Goal: Communication & Community: Ask a question

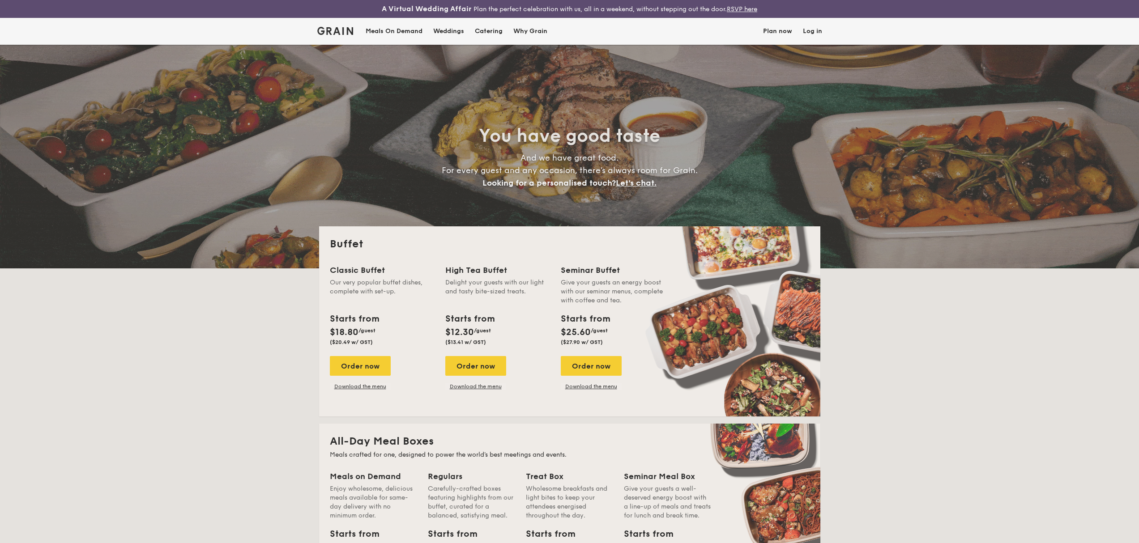
select select
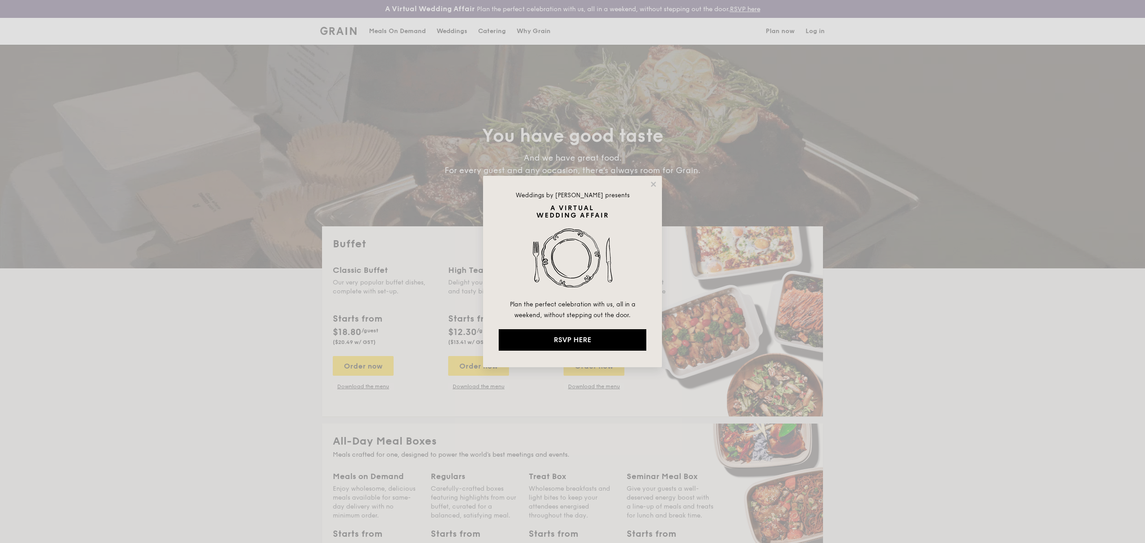
click at [665, 182] on div "Weddings by Grain presents Plan the perfect celebration with us, all in a weeke…" at bounding box center [572, 271] width 1145 height 543
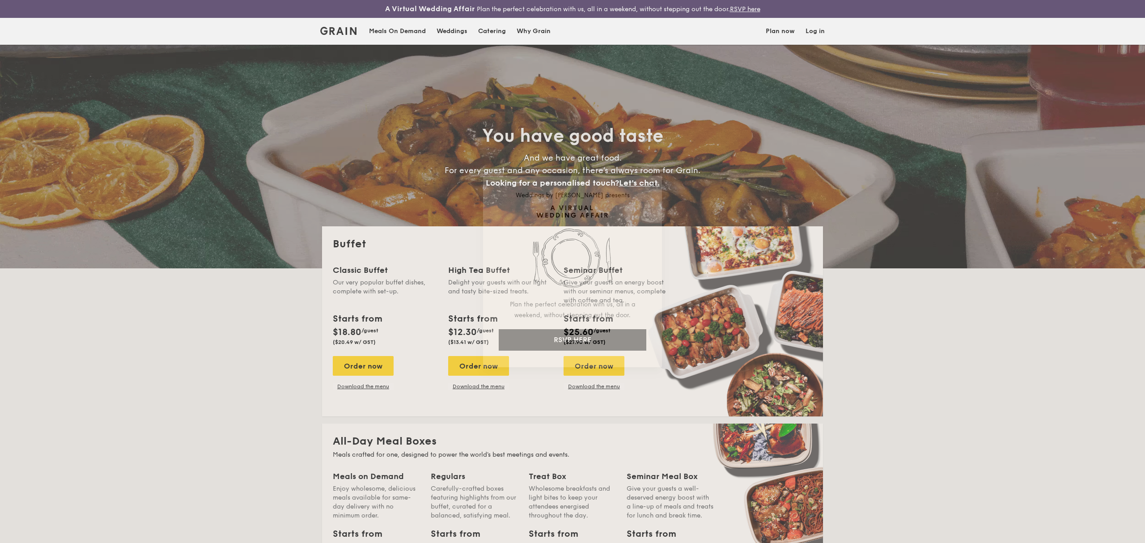
click at [657, 181] on div "Weddings by Grain presents Plan the perfect celebration with us, all in a weeke…" at bounding box center [572, 271] width 179 height 191
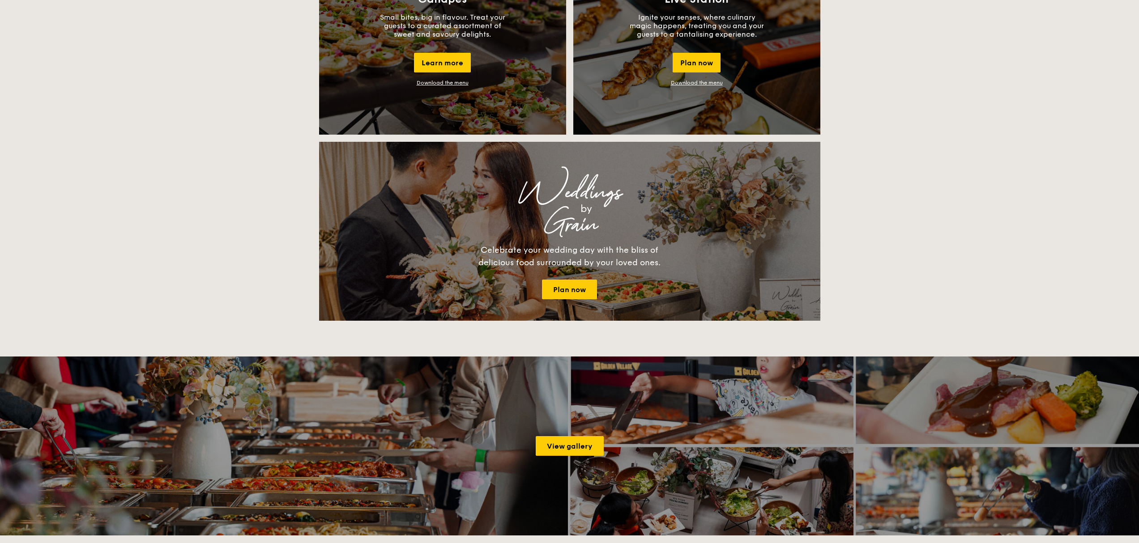
scroll to position [1719, 0]
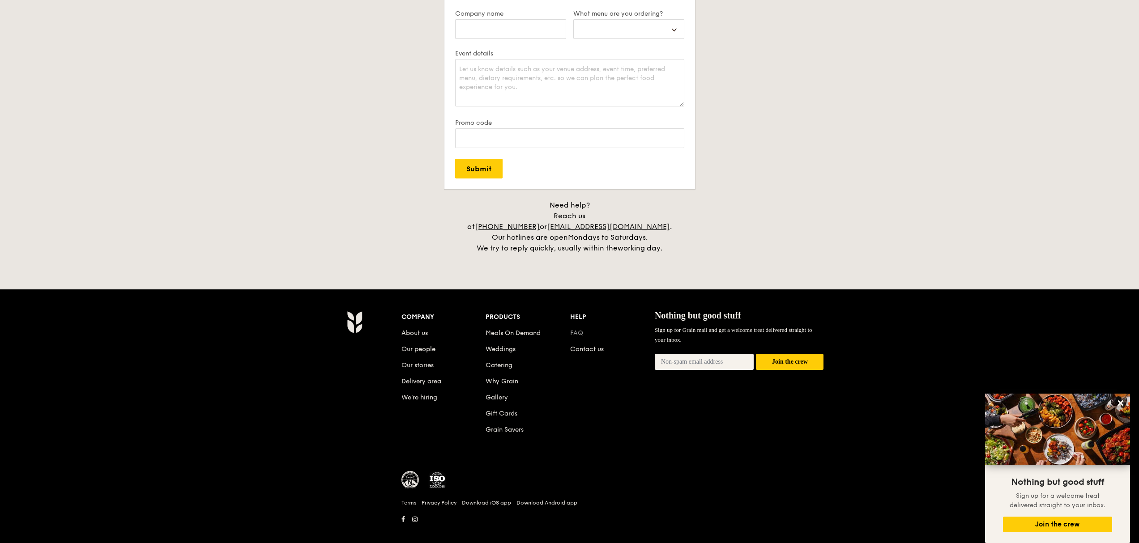
click at [575, 329] on link "FAQ" at bounding box center [576, 333] width 13 height 8
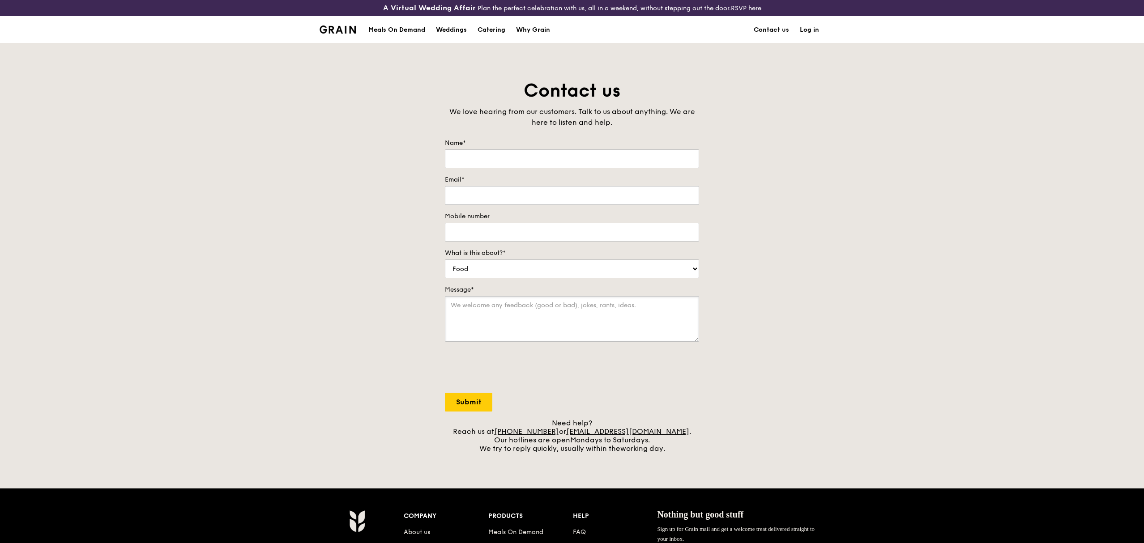
click at [629, 335] on textarea "Message*" at bounding box center [572, 319] width 254 height 46
drag, startPoint x: 570, startPoint y: 431, endPoint x: 521, endPoint y: 431, distance: 48.8
click at [521, 431] on div "Need help? Reach us at +65 3163 5335 or concierge@grain.com.sg . Our hotlines a…" at bounding box center [572, 436] width 254 height 34
click at [505, 447] on div "Need help? Reach us at +65 3163 5335 or concierge@grain.com.sg . Our hotlines a…" at bounding box center [572, 436] width 254 height 34
click at [559, 432] on link "[PHONE_NUMBER]" at bounding box center [526, 431] width 65 height 9
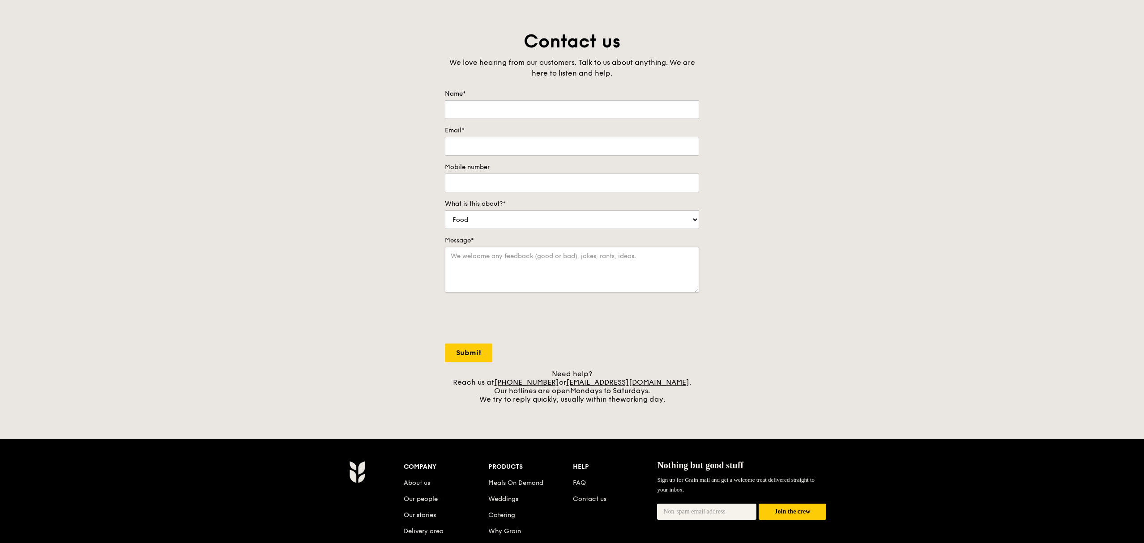
scroll to position [179, 0]
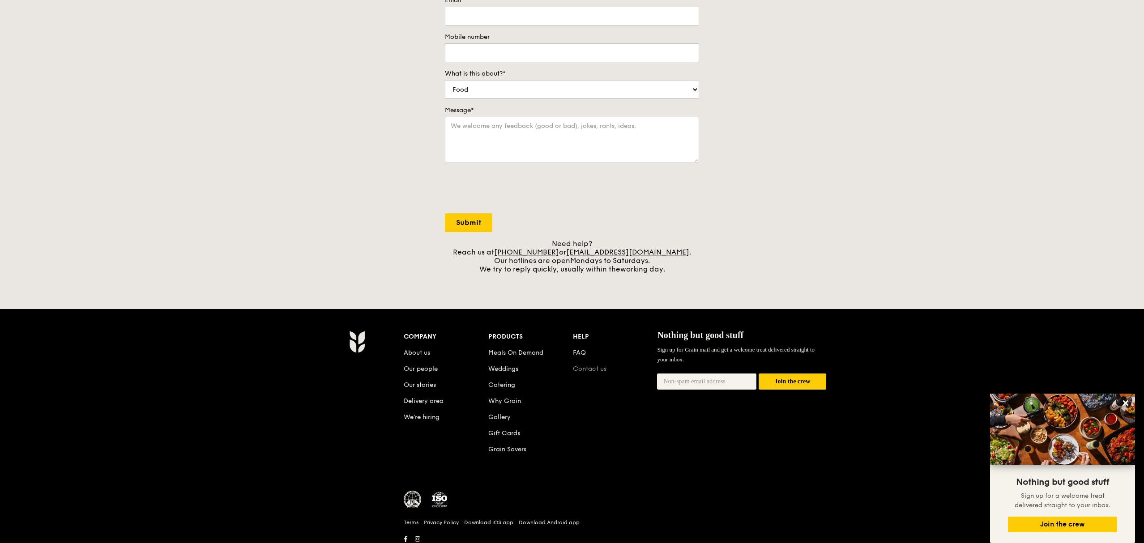
click at [589, 372] on link "Contact us" at bounding box center [590, 369] width 34 height 8
click at [587, 367] on link "Contact us" at bounding box center [590, 369] width 34 height 8
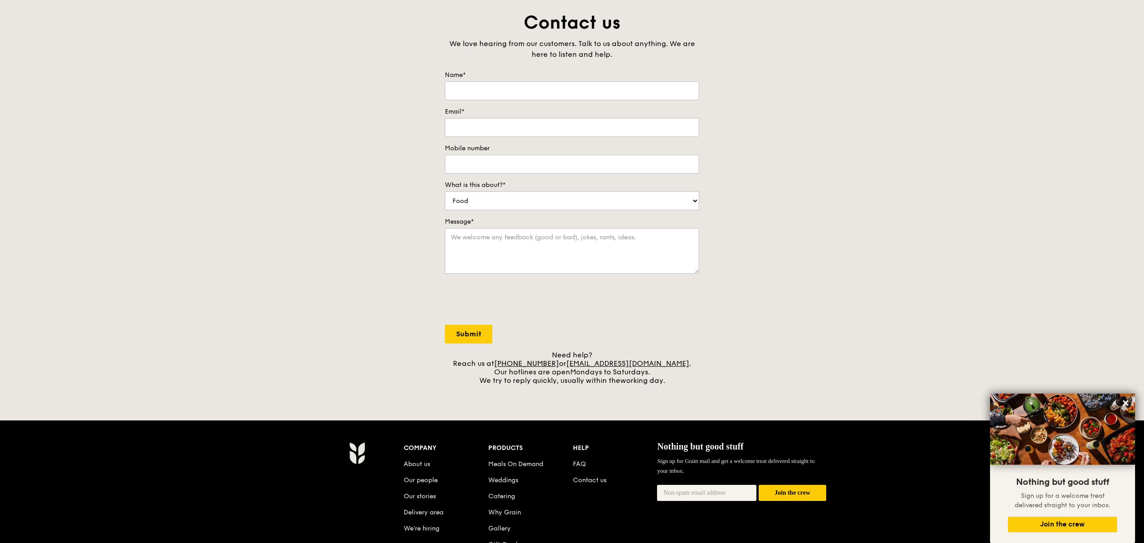
scroll to position [0, 0]
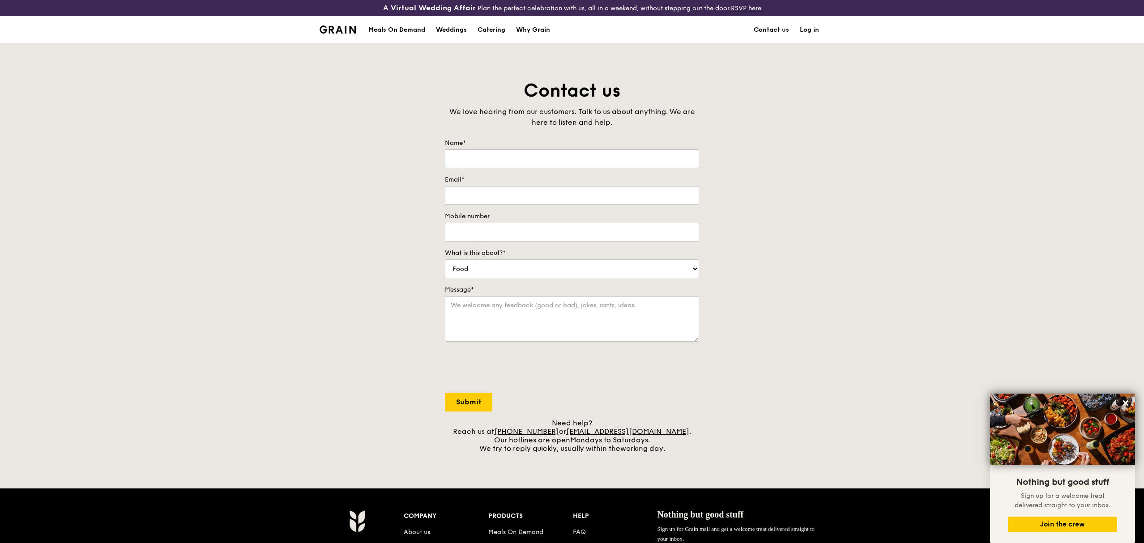
click at [484, 164] on form "Name* Email* Mobile number What is this about?* Food Service Billing/Payment Ca…" at bounding box center [572, 275] width 254 height 273
drag, startPoint x: 482, startPoint y: 162, endPoint x: 482, endPoint y: 157, distance: 4.9
click at [482, 157] on input "Name*" at bounding box center [572, 158] width 254 height 19
type input "Eileen Ho"
click at [493, 192] on input "Email*" at bounding box center [572, 195] width 254 height 19
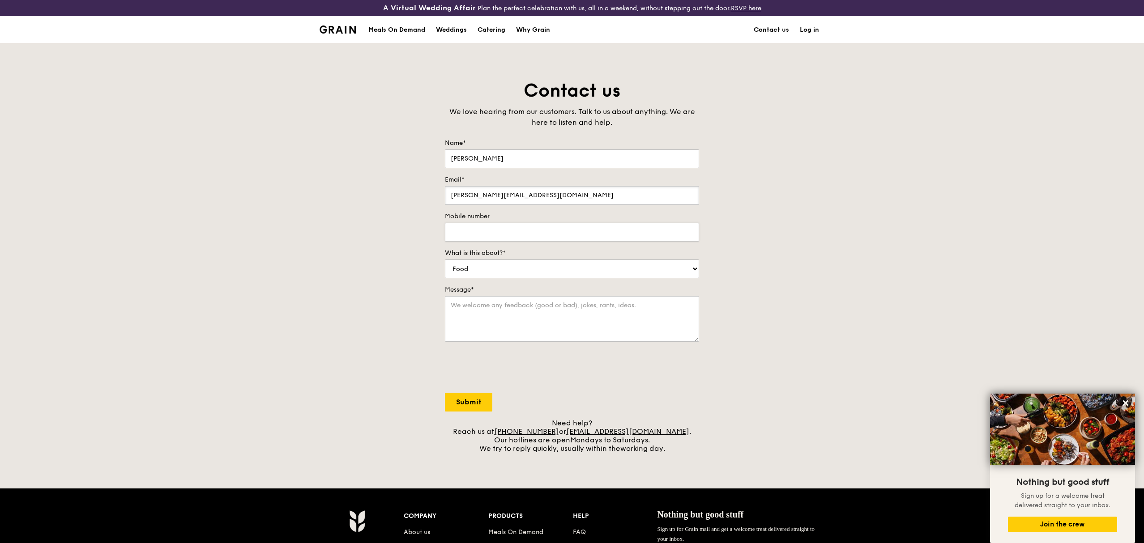
type input "eileen_yl_ho@cpf.gov.sg"
click at [519, 225] on input "Mobile number" at bounding box center [572, 232] width 254 height 19
type input "91504908"
click at [700, 275] on div "Contact us We love hearing from our customers. Talk to us about anything. We ar…" at bounding box center [572, 266] width 268 height 374
select select "Catering"
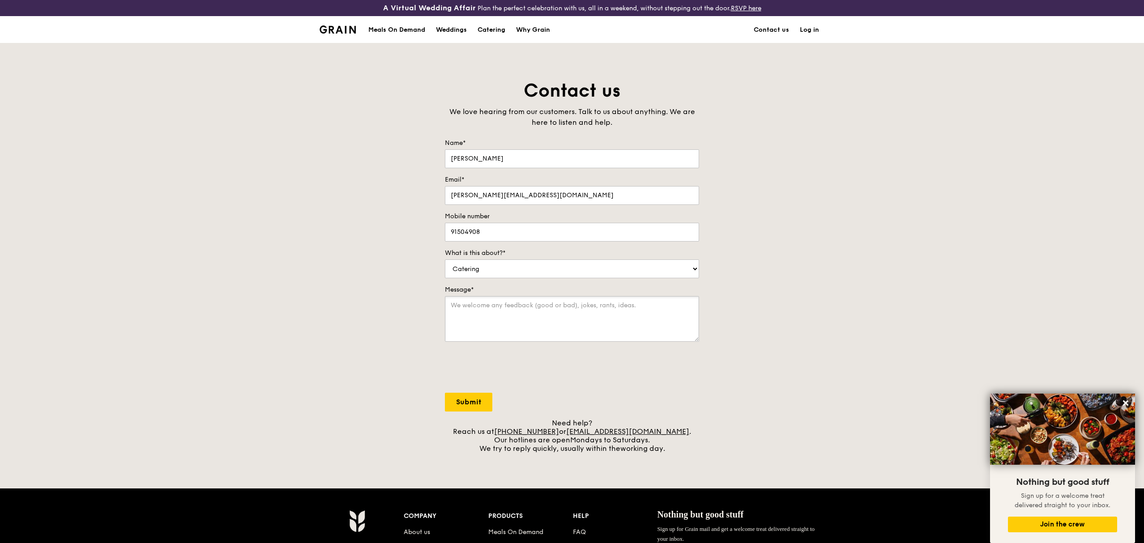
click at [505, 310] on textarea "Message*" at bounding box center [572, 319] width 254 height 46
type textarea "Hi there, I am Eileen from CPF Board's HR team."
click at [362, 86] on div "Contact us We love hearing from our customers. Talk to us about anything. We ar…" at bounding box center [572, 266] width 1144 height 374
click at [394, 30] on div "Meals On Demand" at bounding box center [396, 30] width 57 height 27
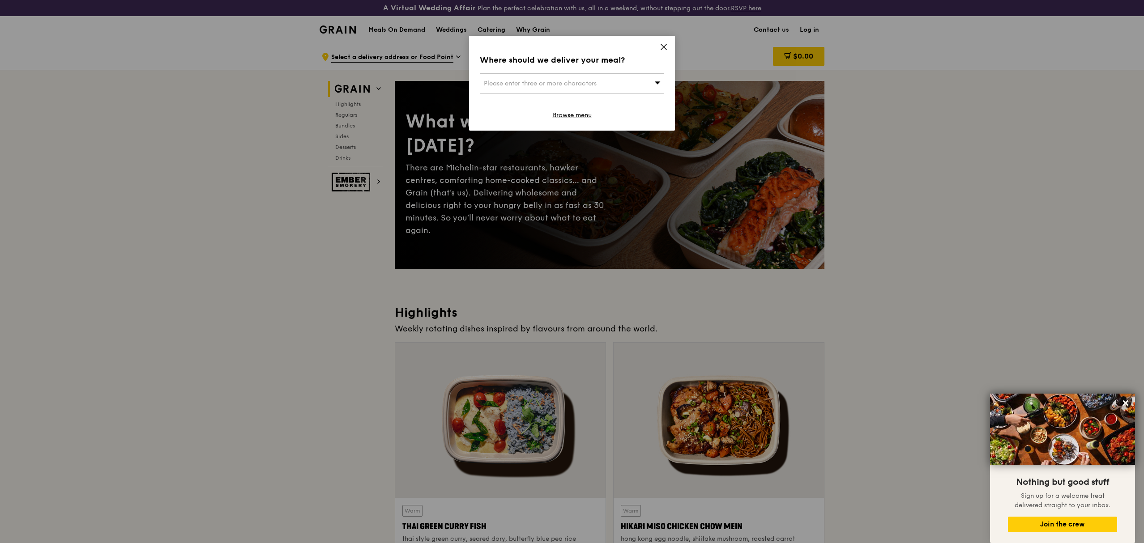
click at [666, 44] on icon at bounding box center [663, 47] width 8 height 8
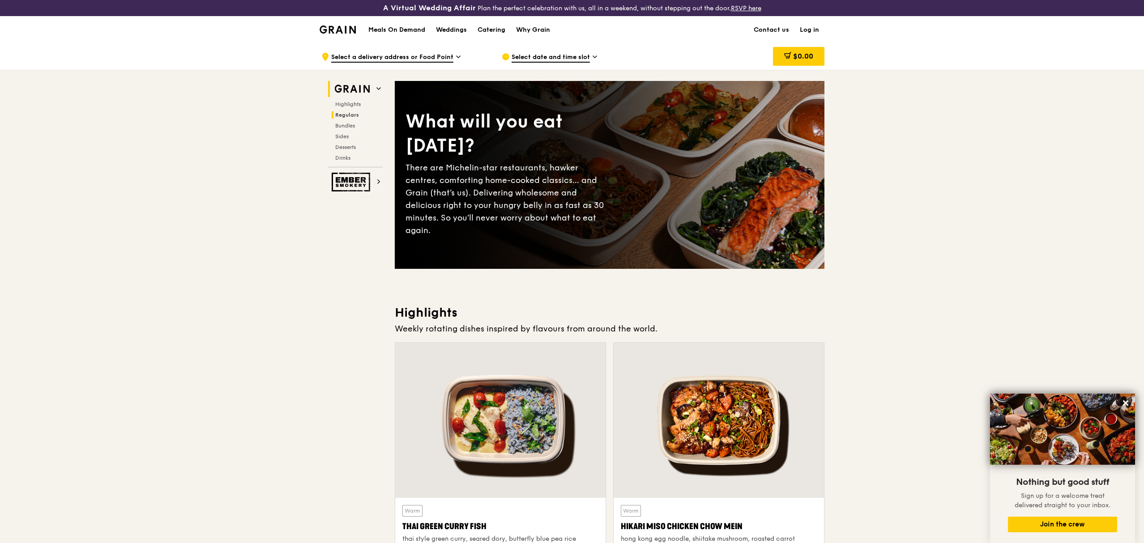
click at [351, 112] on span "Regulars" at bounding box center [347, 115] width 24 height 6
drag, startPoint x: 788, startPoint y: 28, endPoint x: 781, endPoint y: 28, distance: 7.2
click at [780, 28] on link "Contact us" at bounding box center [771, 30] width 46 height 27
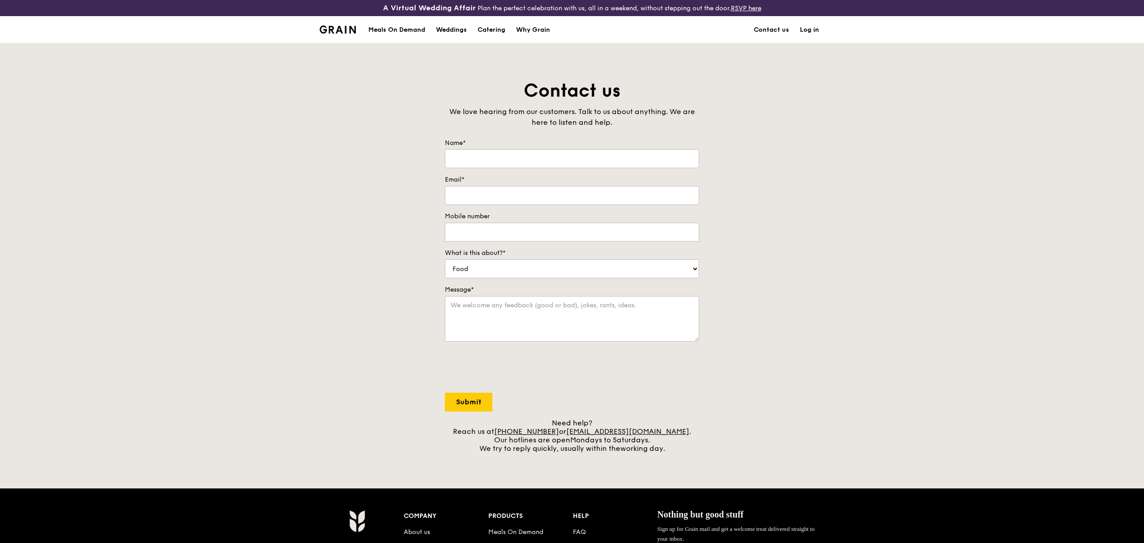
click at [526, 170] on form "Name* Email* Mobile number What is this about?* Food Service Billing/Payment Ca…" at bounding box center [572, 275] width 254 height 273
click at [589, 186] on input "Email*" at bounding box center [572, 195] width 254 height 19
click at [580, 170] on form "Name* Email* Mobile number What is this about?* Food Service Billing/Payment Ca…" at bounding box center [572, 275] width 254 height 273
click at [417, 32] on div "Meals On Demand" at bounding box center [396, 30] width 57 height 27
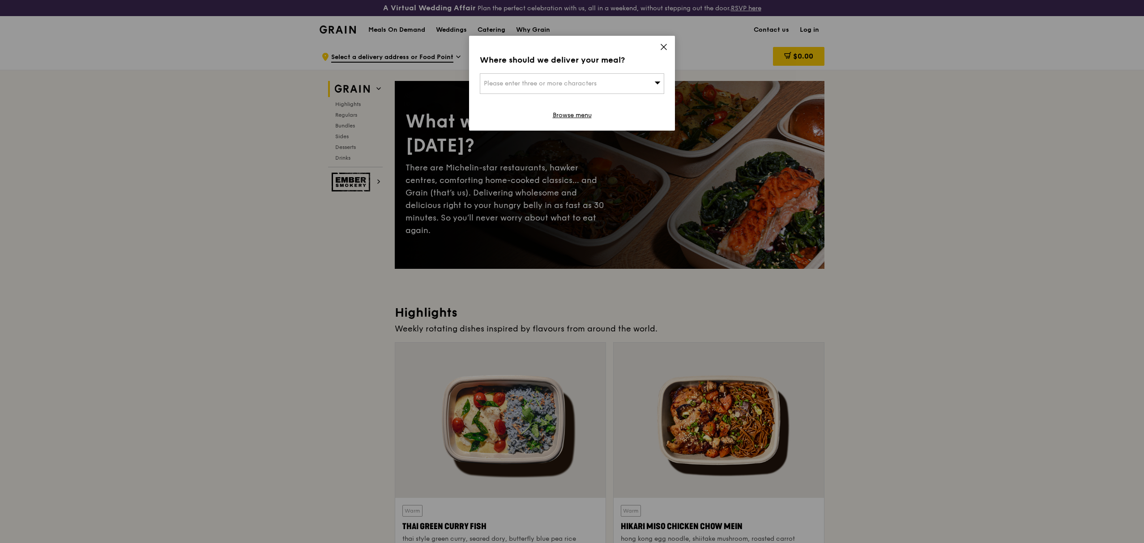
click at [661, 49] on icon at bounding box center [663, 46] width 5 height 5
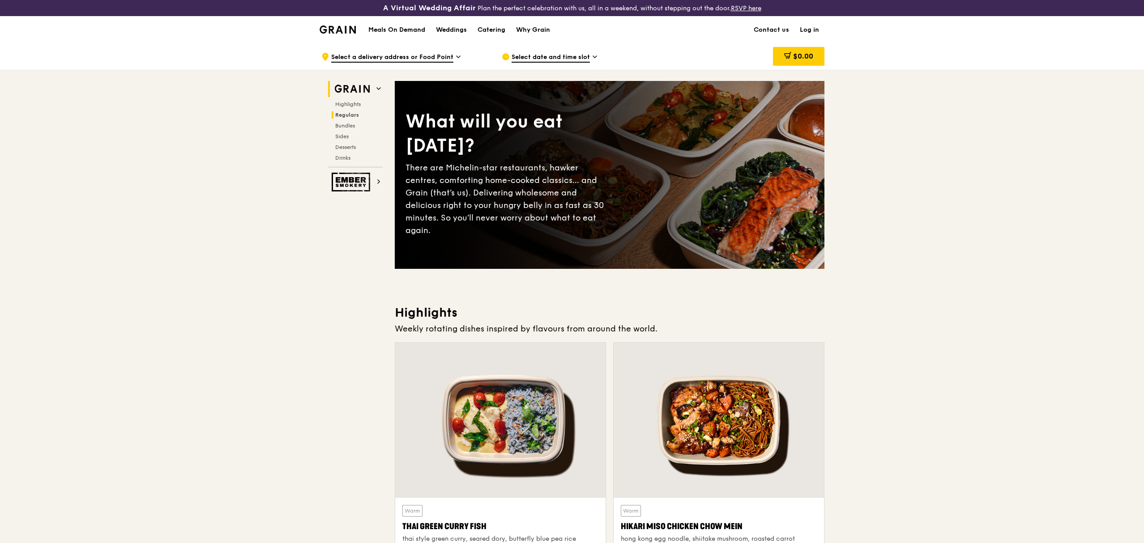
click at [362, 115] on h2 "Regulars" at bounding box center [357, 114] width 51 height 7
click at [530, 30] on div "Why Grain" at bounding box center [533, 30] width 34 height 27
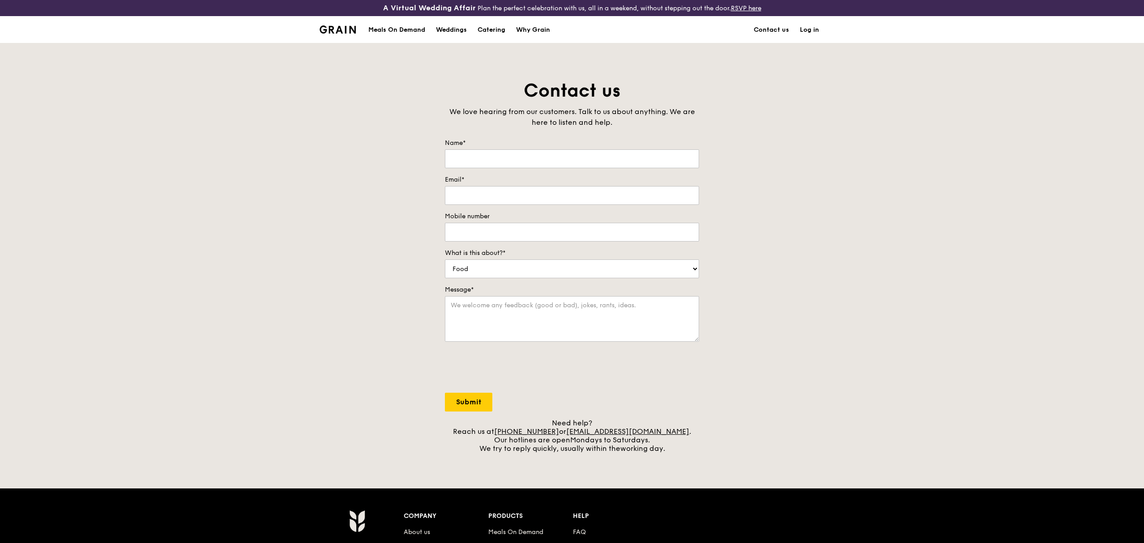
click at [561, 178] on label "Email*" at bounding box center [572, 179] width 254 height 9
click at [561, 186] on input "Email*" at bounding box center [572, 195] width 254 height 19
click at [567, 156] on input "Name*" at bounding box center [572, 158] width 254 height 19
type input "Eileen Ho"
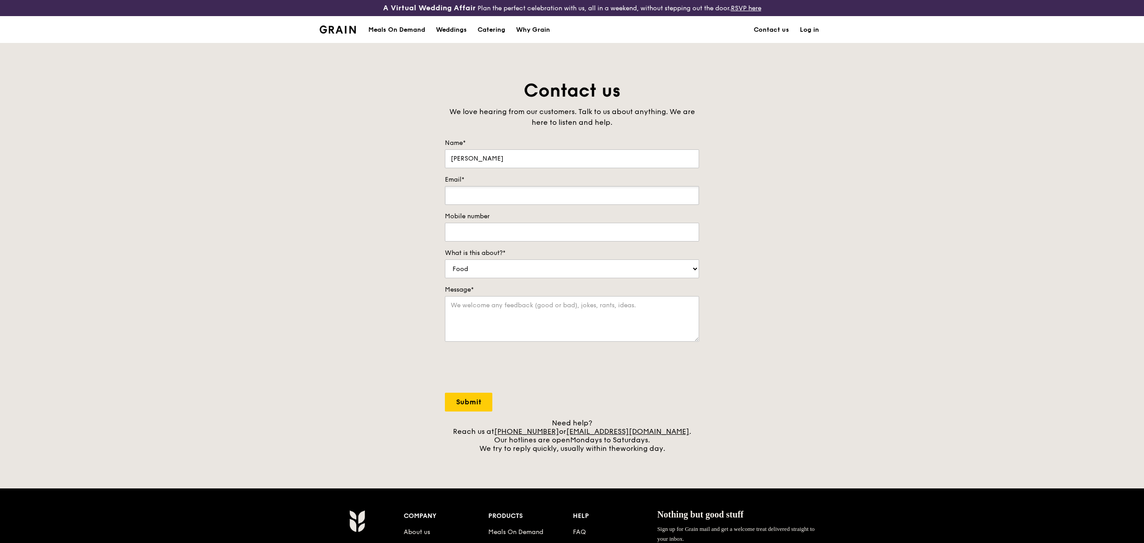
click at [577, 192] on input "Email*" at bounding box center [572, 195] width 254 height 19
type input "eileen_yl_ho@cpf.gov.sg"
click at [564, 232] on input "Mobile number" at bounding box center [572, 232] width 254 height 19
type input "91504908"
select select "Catering"
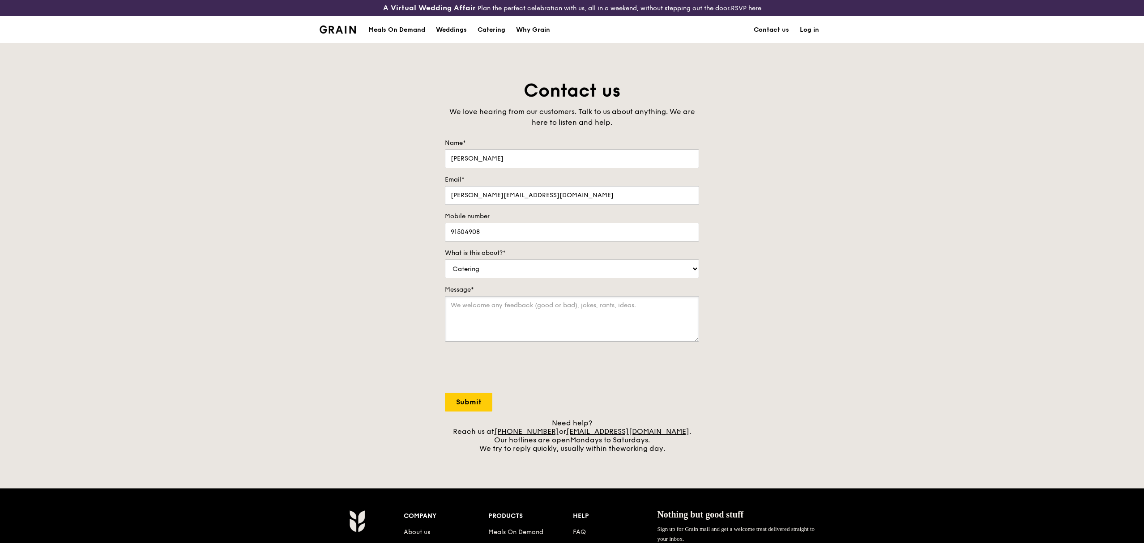
click at [511, 311] on textarea "Message*" at bounding box center [572, 319] width 254 height 46
click at [450, 315] on textarea "Hi there, I am Eileen from CPF Board's HR team. I am looking to cater about 40 …" at bounding box center [572, 319] width 254 height 46
click at [543, 315] on textarea "Hi there, I am Eileen from CPF Board's HR team. I am looking to cater about 40 …" at bounding box center [572, 319] width 254 height 46
click at [630, 343] on form "Name* Eileen Ho Email* eileen_yl_ho@cpf.gov.sg Mobile number 91504908 What is t…" at bounding box center [572, 275] width 254 height 273
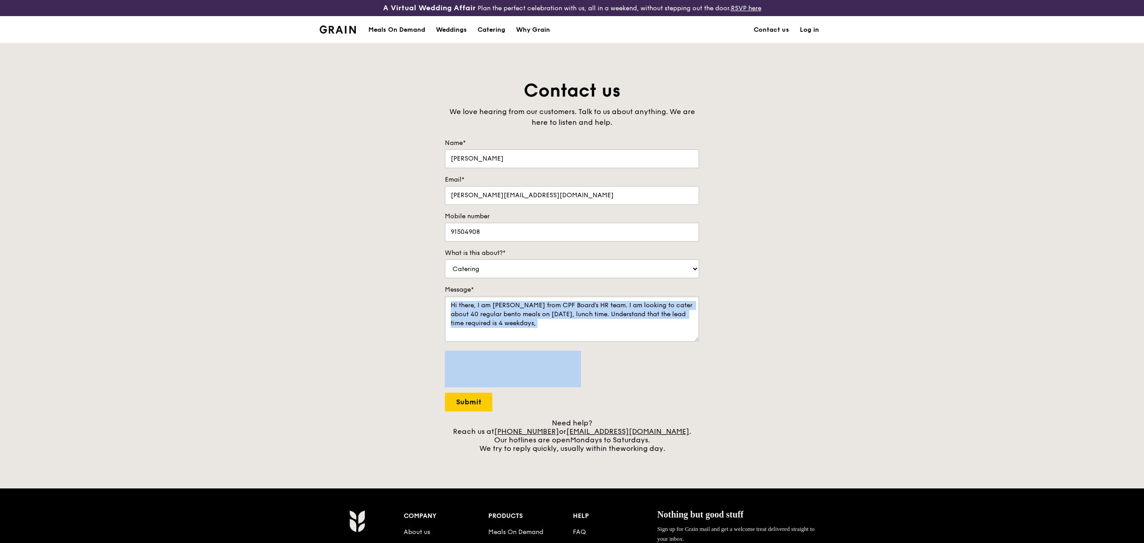
drag, startPoint x: 631, startPoint y: 328, endPoint x: 617, endPoint y: 315, distance: 19.0
click at [617, 315] on textarea "Hi there, I am Eileen from CPF Board's HR team. I am looking to cater about 40 …" at bounding box center [572, 319] width 254 height 46
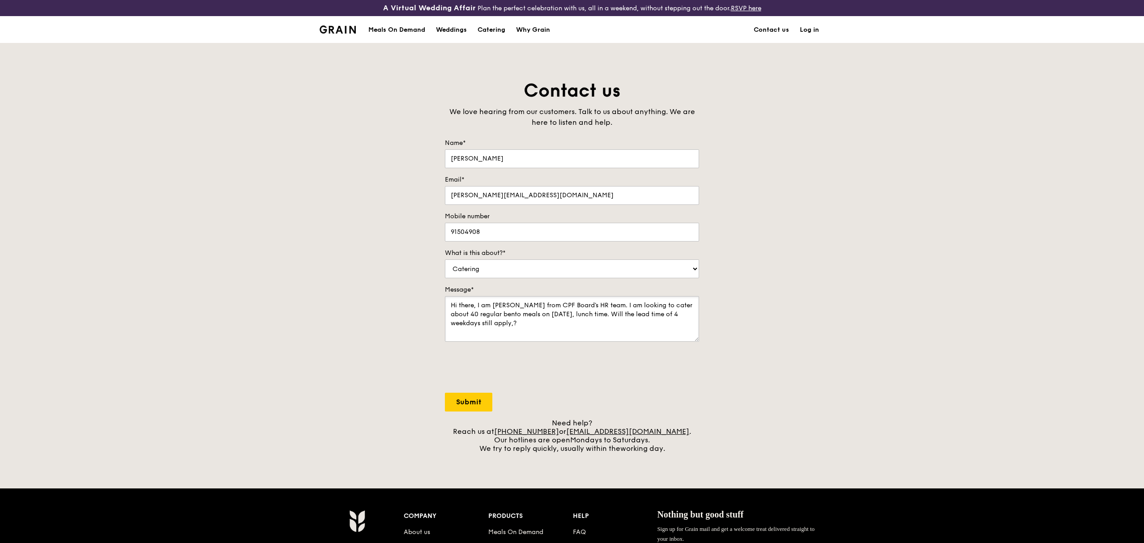
click at [614, 312] on textarea "Hi there, I am Eileen from CPF Board's HR team. I am looking to cater about 40 …" at bounding box center [572, 319] width 254 height 46
click at [498, 315] on textarea "Hi there, I am Eileen from CPF Board's HR team. I am looking to cater about 40 …" at bounding box center [572, 319] width 254 height 46
drag, startPoint x: 526, startPoint y: 307, endPoint x: 607, endPoint y: 315, distance: 80.9
click at [607, 315] on textarea "Hi there, I am Eileen from CPF Board's HR team. I am looking to cater about 40 …" at bounding box center [572, 319] width 254 height 46
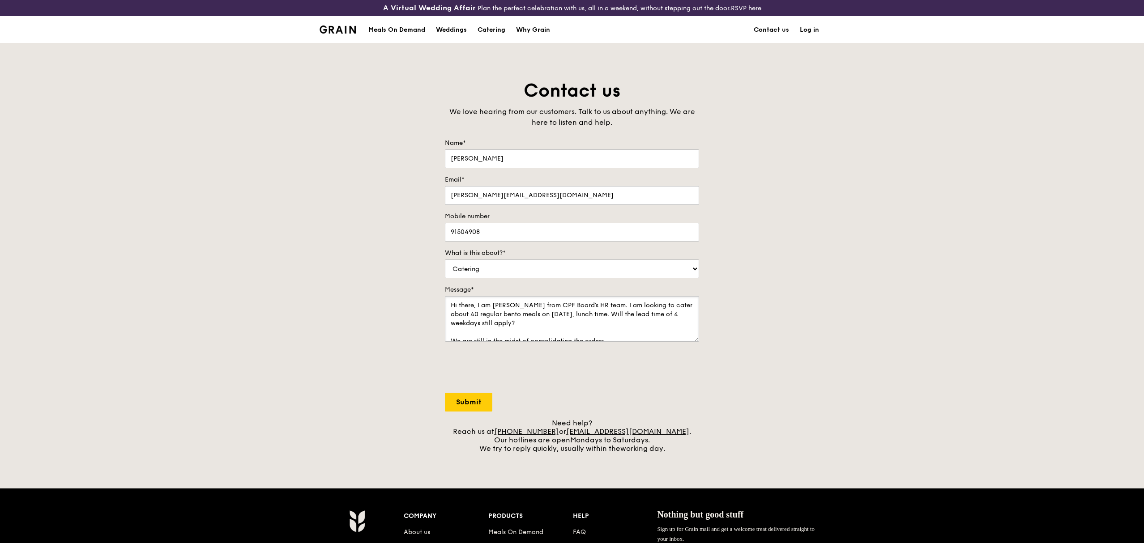
drag, startPoint x: 613, startPoint y: 307, endPoint x: 635, endPoint y: 322, distance: 26.6
click at [635, 322] on textarea "Hi there, I am Eileen from CPF Board's HR team. I am looking to cater about 40 …" at bounding box center [572, 319] width 254 height 46
drag, startPoint x: 526, startPoint y: 323, endPoint x: 571, endPoint y: 336, distance: 46.5
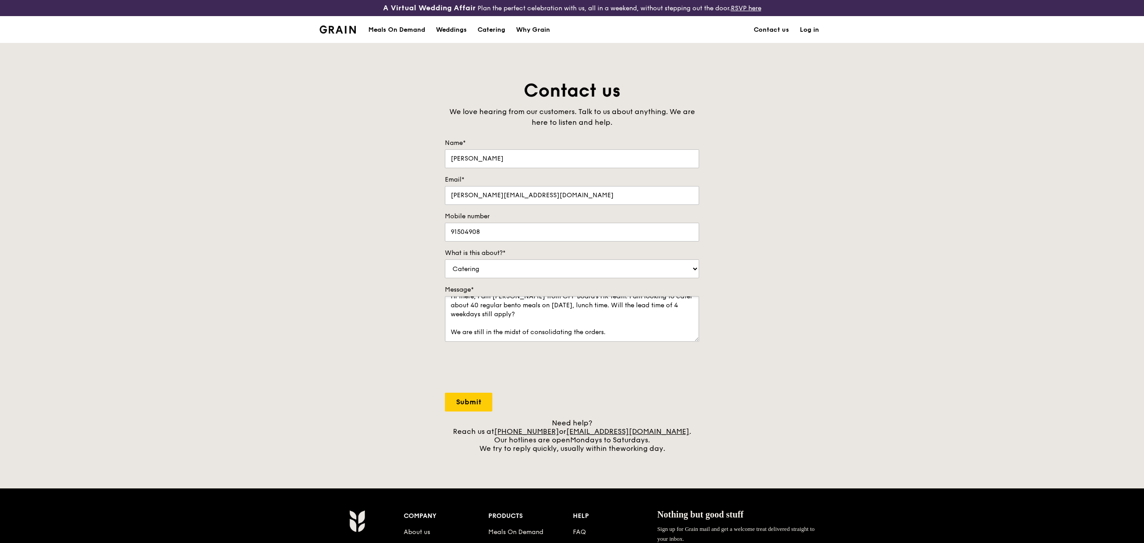
click at [571, 336] on textarea "Hi there, I am Eileen from CPF Board's HR team. I am looking to cater about 40 …" at bounding box center [572, 319] width 254 height 46
drag, startPoint x: 606, startPoint y: 304, endPoint x: 597, endPoint y: 304, distance: 9.0
click at [597, 306] on textarea "Hi there, I am Eileen from CPF Board's HR team. I am looking to cater about 40 …" at bounding box center [572, 319] width 254 height 46
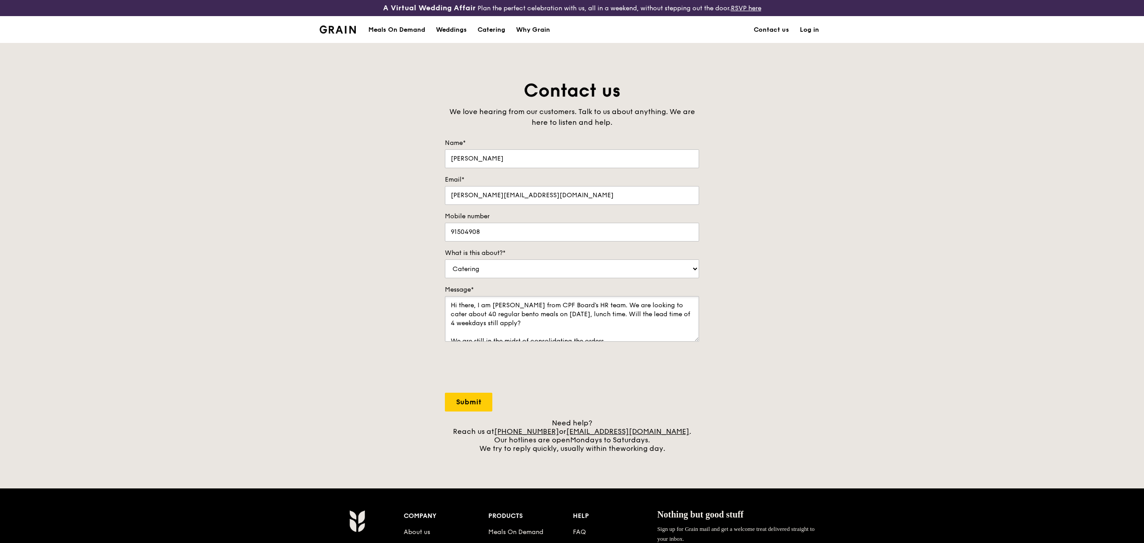
scroll to position [9, 0]
drag, startPoint x: 684, startPoint y: 331, endPoint x: 669, endPoint y: 332, distance: 14.3
click at [669, 332] on textarea "Hi there, I am Eileen from CPF Board's HR team. We are looking to cater about 4…" at bounding box center [572, 319] width 254 height 46
drag, startPoint x: 672, startPoint y: 334, endPoint x: 521, endPoint y: 334, distance: 150.3
click at [521, 334] on textarea "Hi there, I am Eileen from CPF Board's HR team. We are looking to cater about 4…" at bounding box center [572, 319] width 254 height 46
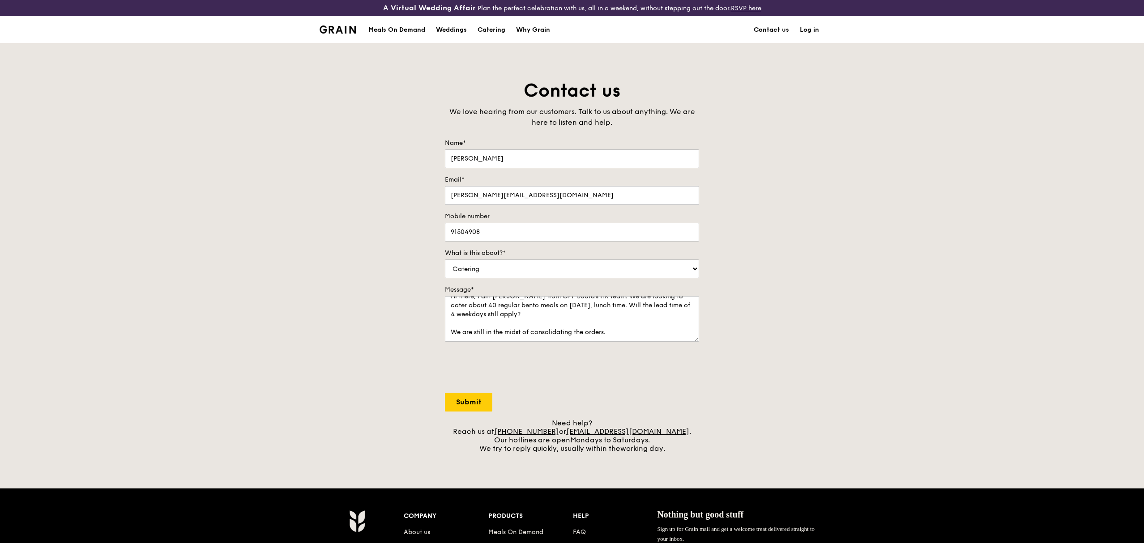
drag, startPoint x: 581, startPoint y: 339, endPoint x: 699, endPoint y: 326, distance: 118.8
click at [699, 326] on div "Contact us We love hearing from our customers. Talk to us about anything. We ar…" at bounding box center [572, 266] width 268 height 374
drag, startPoint x: 666, startPoint y: 336, endPoint x: 642, endPoint y: 332, distance: 24.0
click at [642, 332] on textarea "Hi there, I am Eileen from CPF Board's HR team. We are looking to cater about 4…" at bounding box center [572, 319] width 254 height 46
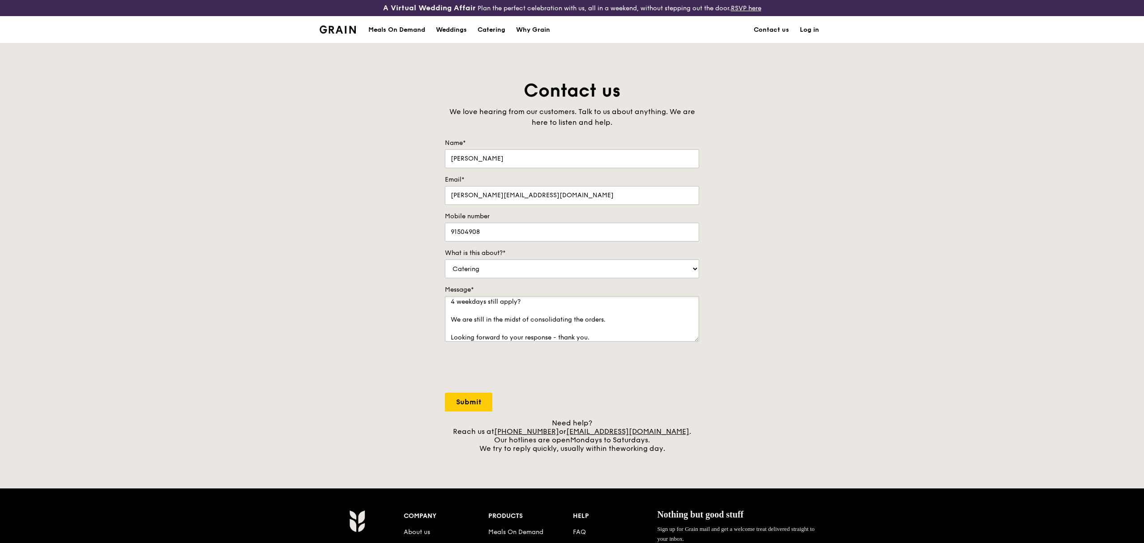
type textarea "Hi there, I am Eileen from CPF Board's HR team. We are looking to cater about 4…"
click at [478, 402] on input "Submit" at bounding box center [468, 402] width 47 height 19
select select "Food"
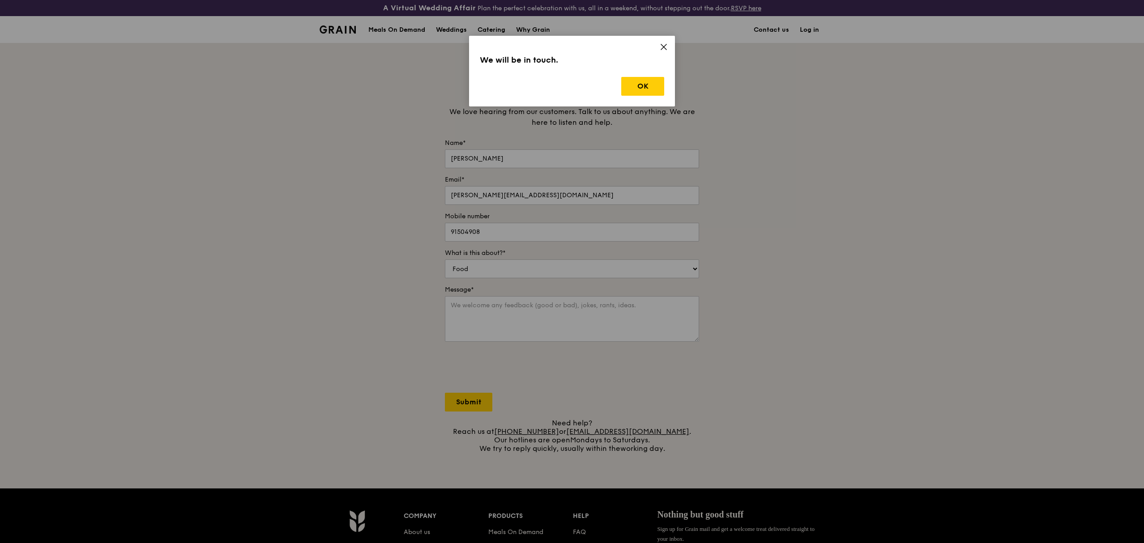
click at [639, 98] on div "We will be in touch. OK" at bounding box center [572, 71] width 206 height 71
click at [642, 89] on button "OK" at bounding box center [642, 86] width 43 height 19
